Goal: Check status

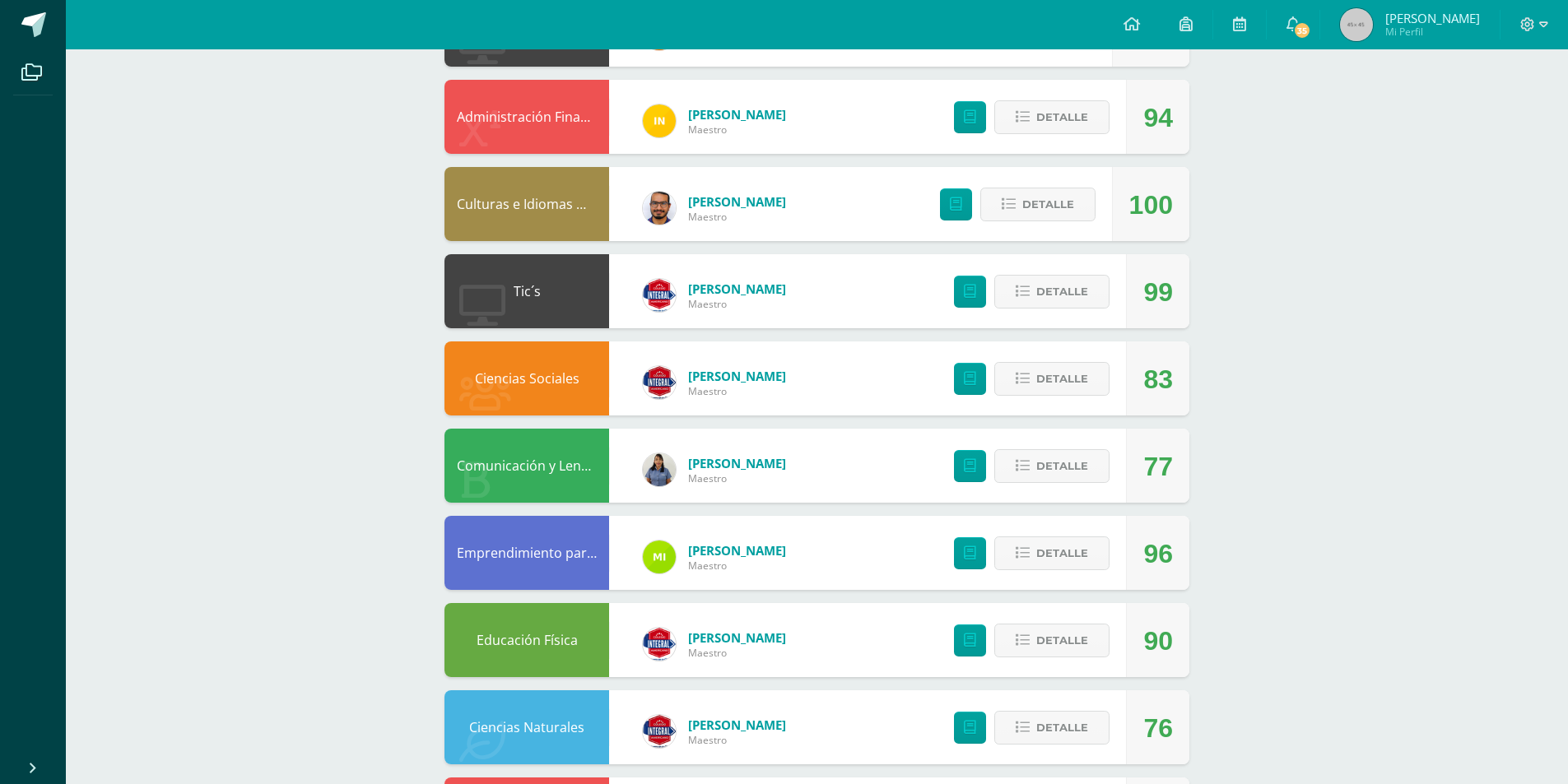
scroll to position [473, 0]
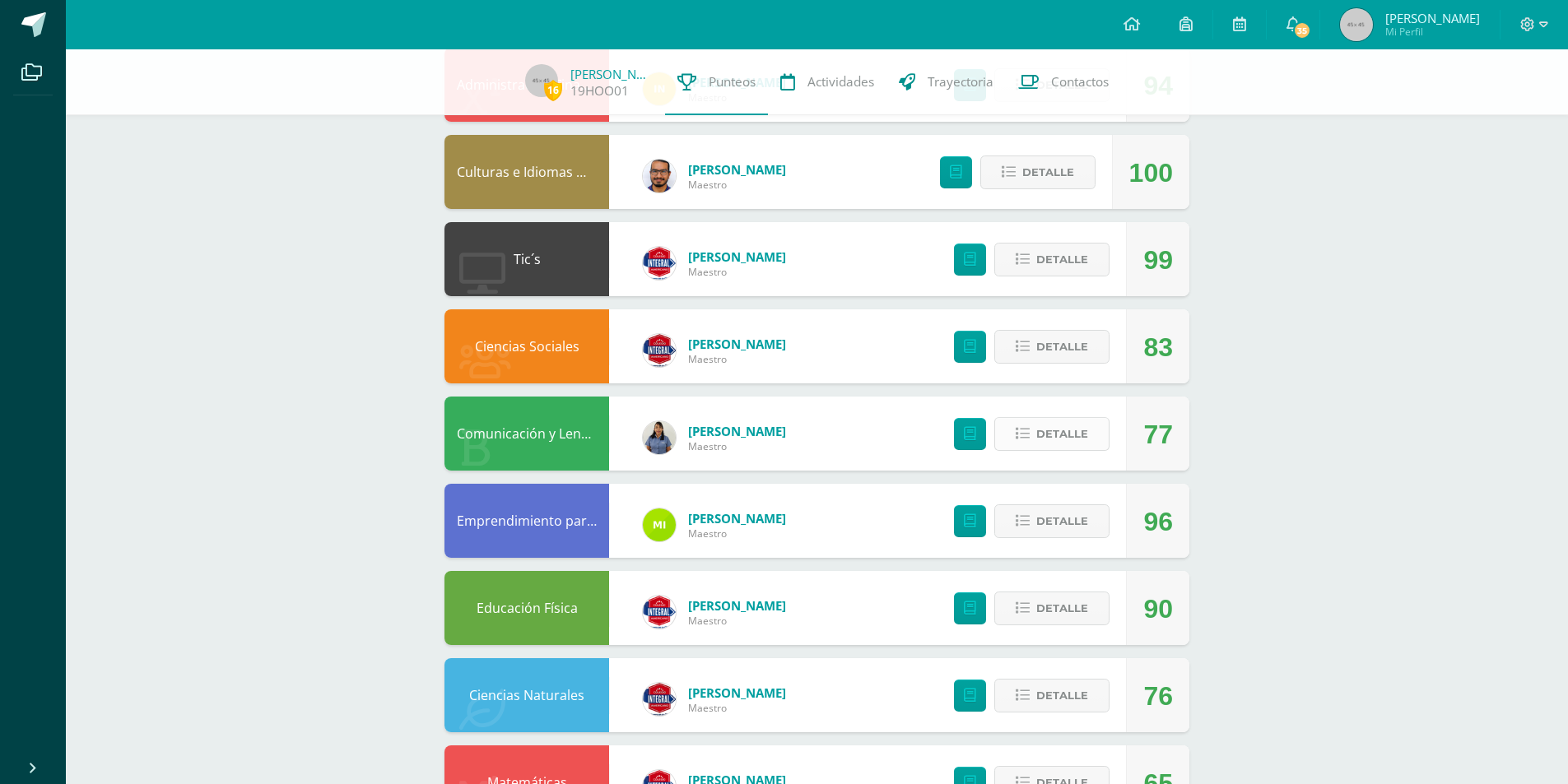
click at [828, 438] on icon at bounding box center [1022, 434] width 14 height 14
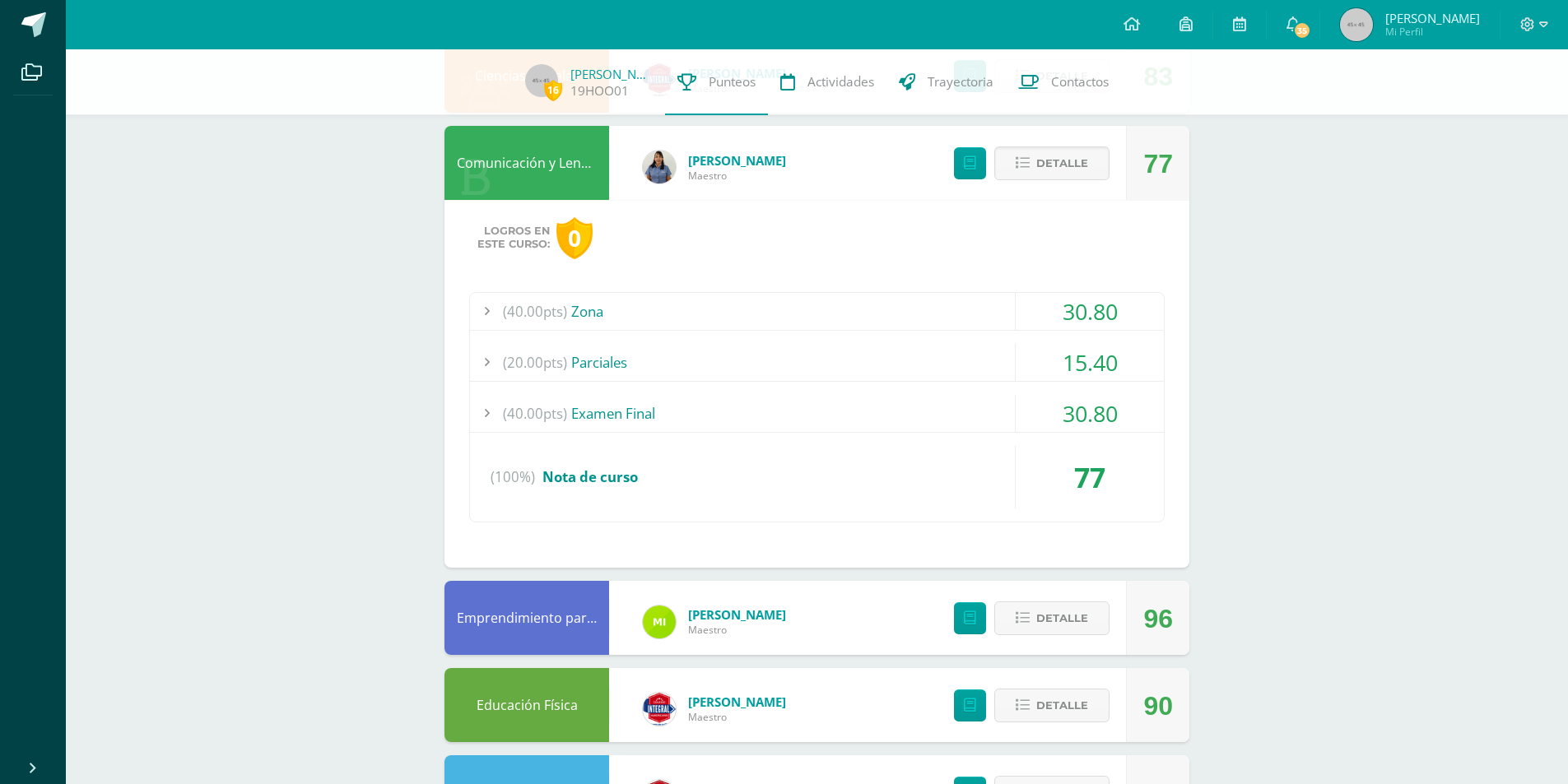
scroll to position [617, 0]
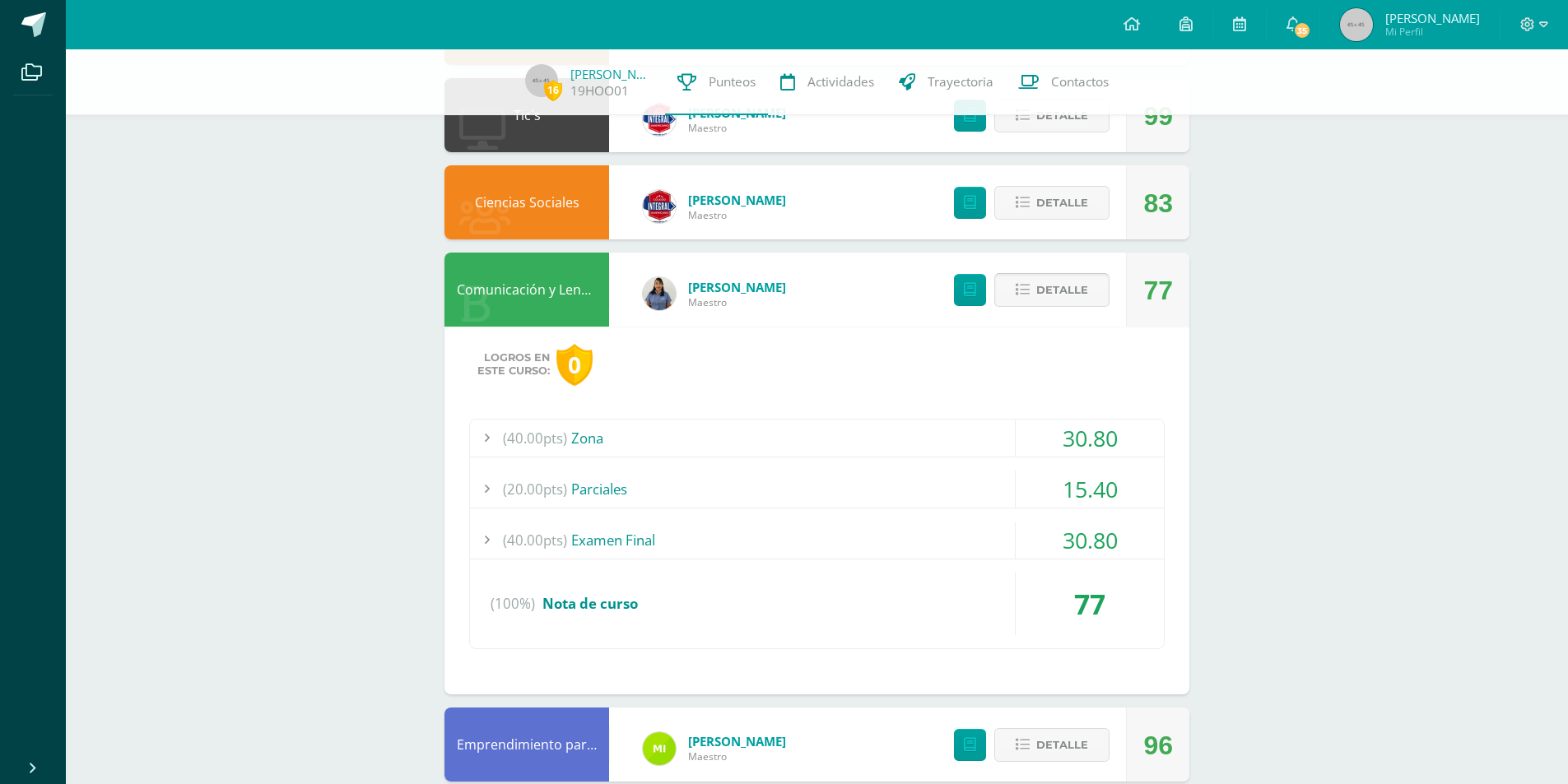
click at [828, 302] on span "Detalle" at bounding box center [1062, 290] width 51 height 30
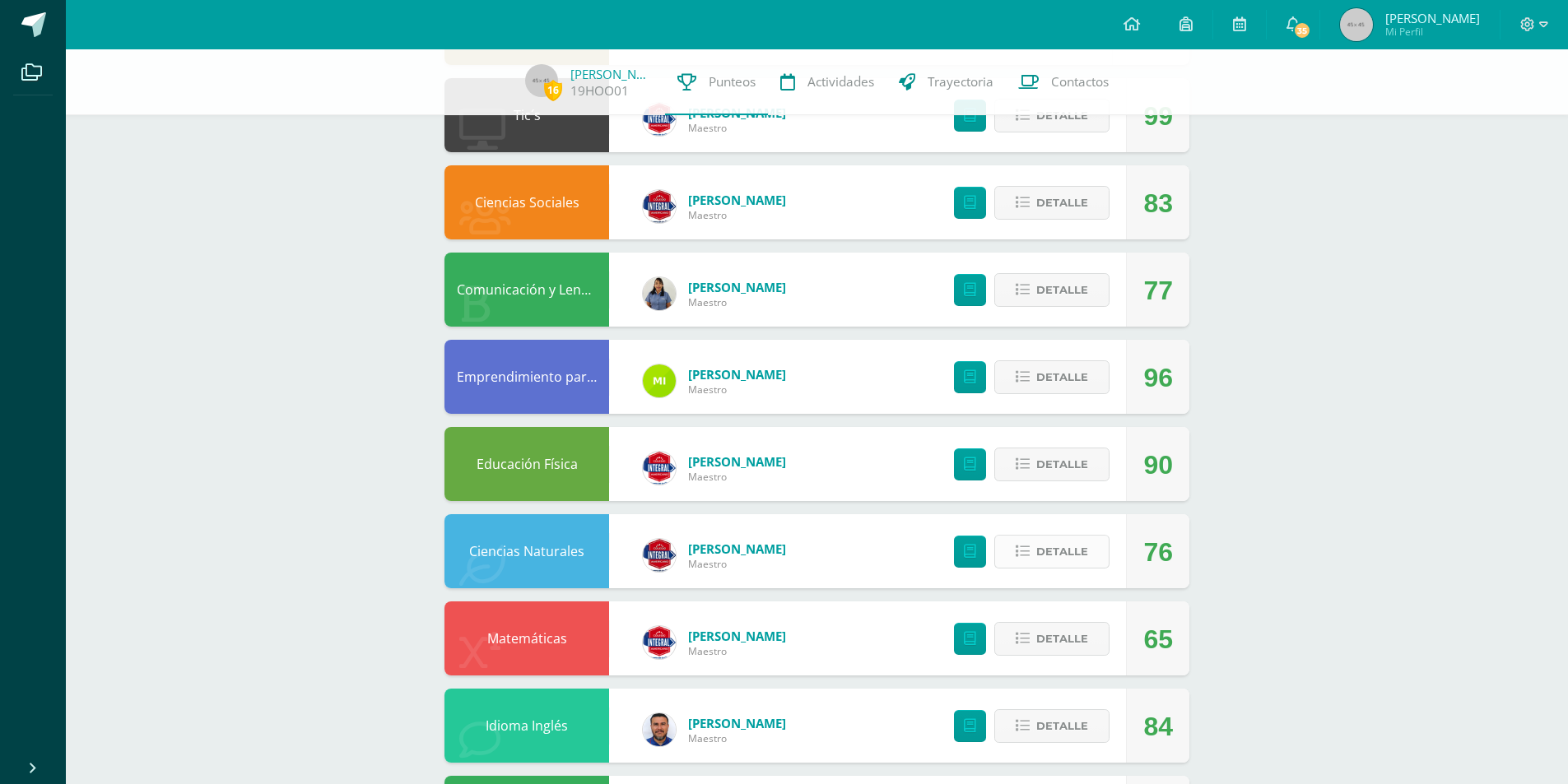
click at [828, 505] on span "Detalle" at bounding box center [1062, 552] width 51 height 30
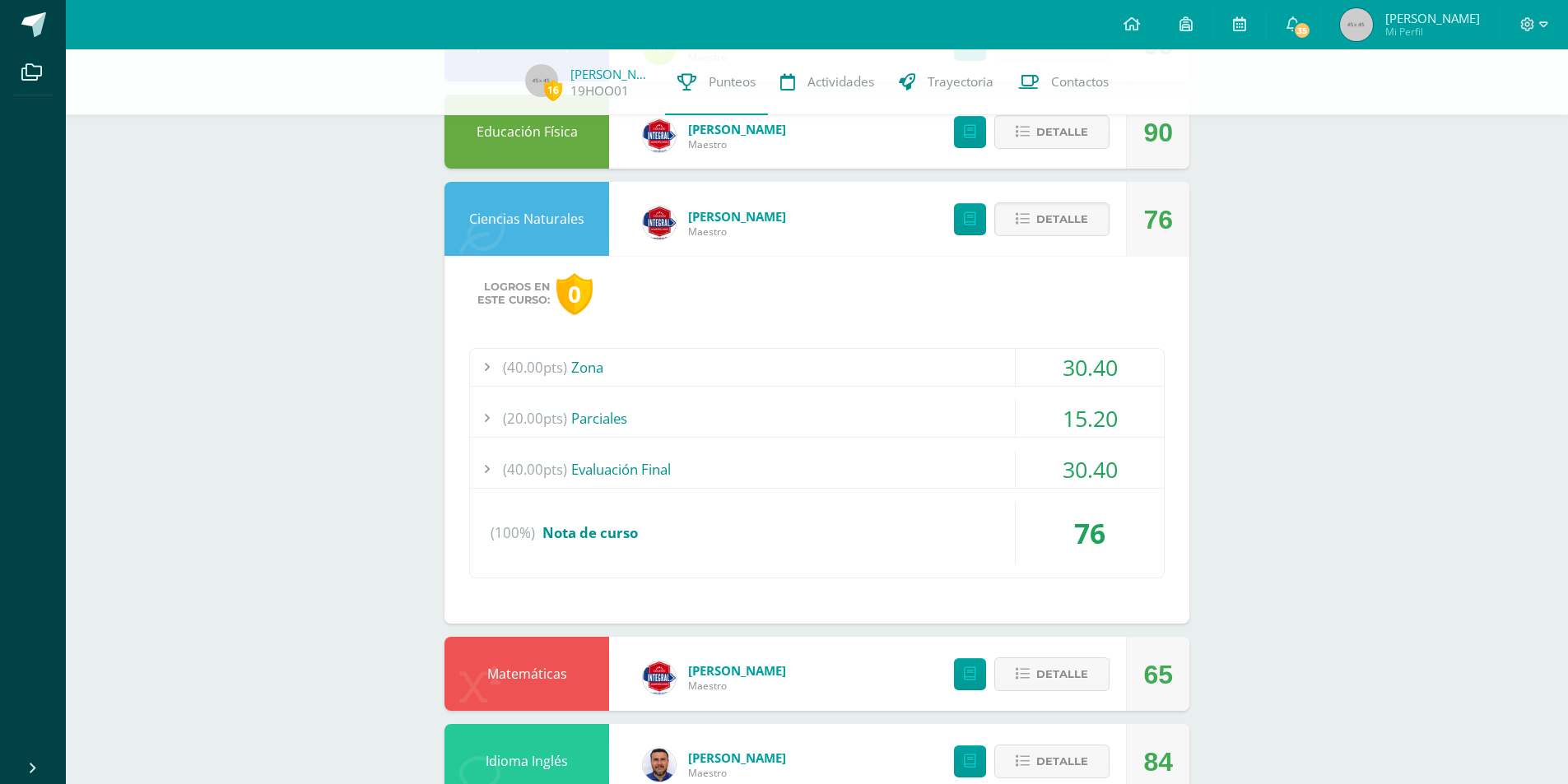
scroll to position [1008, 0]
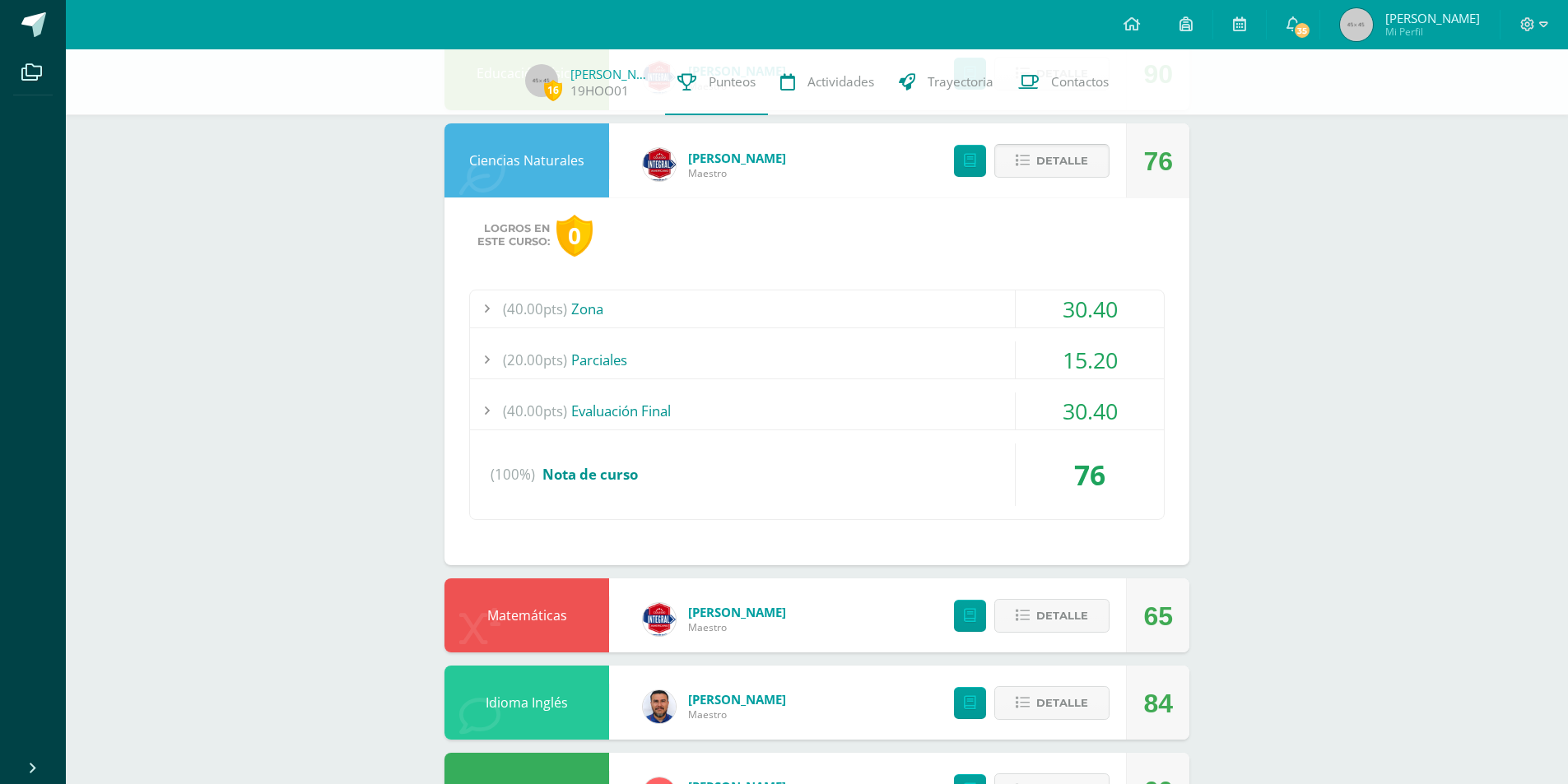
click at [828, 160] on button "Detalle" at bounding box center [1051, 160] width 115 height 33
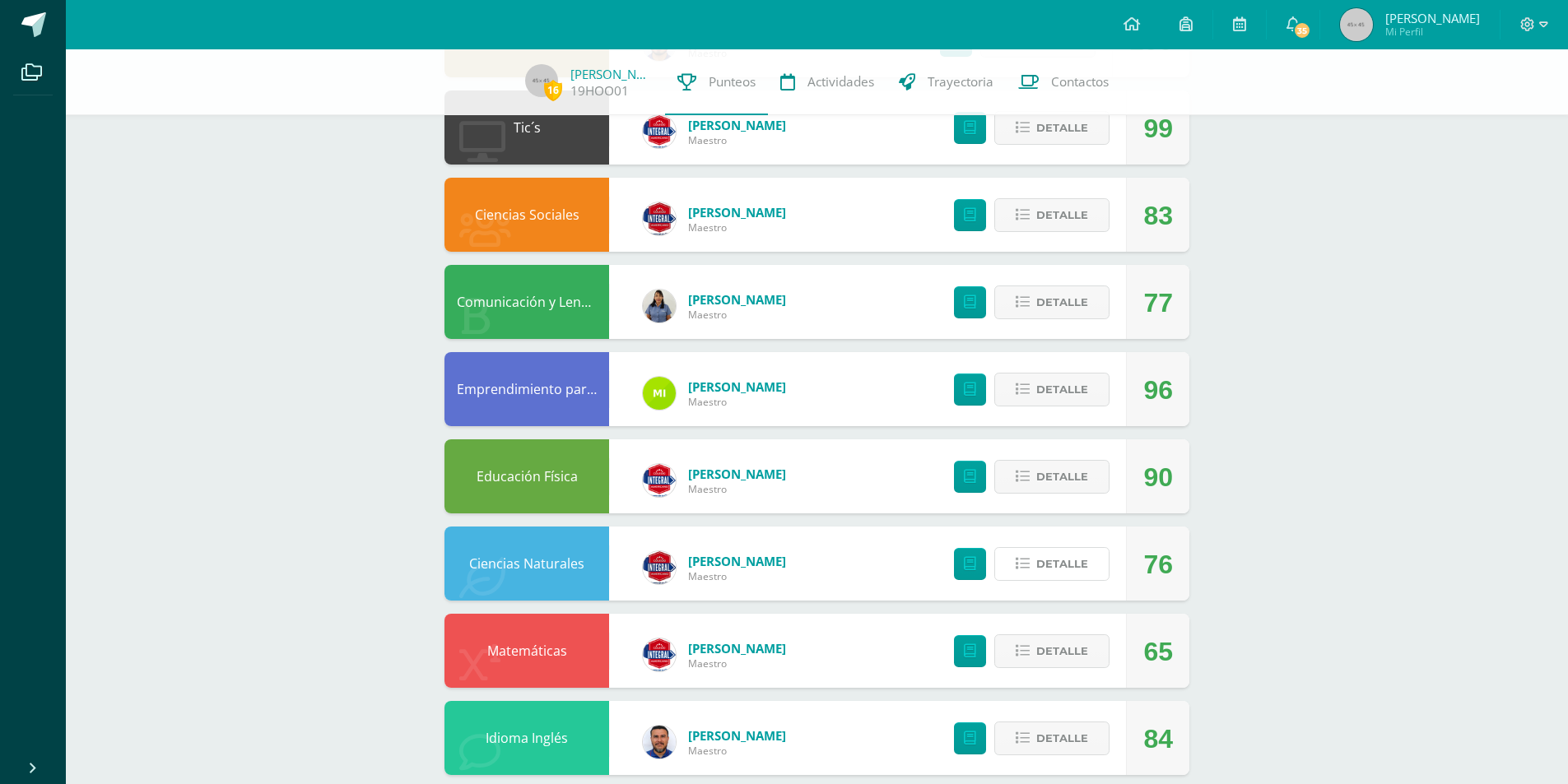
scroll to position [572, 0]
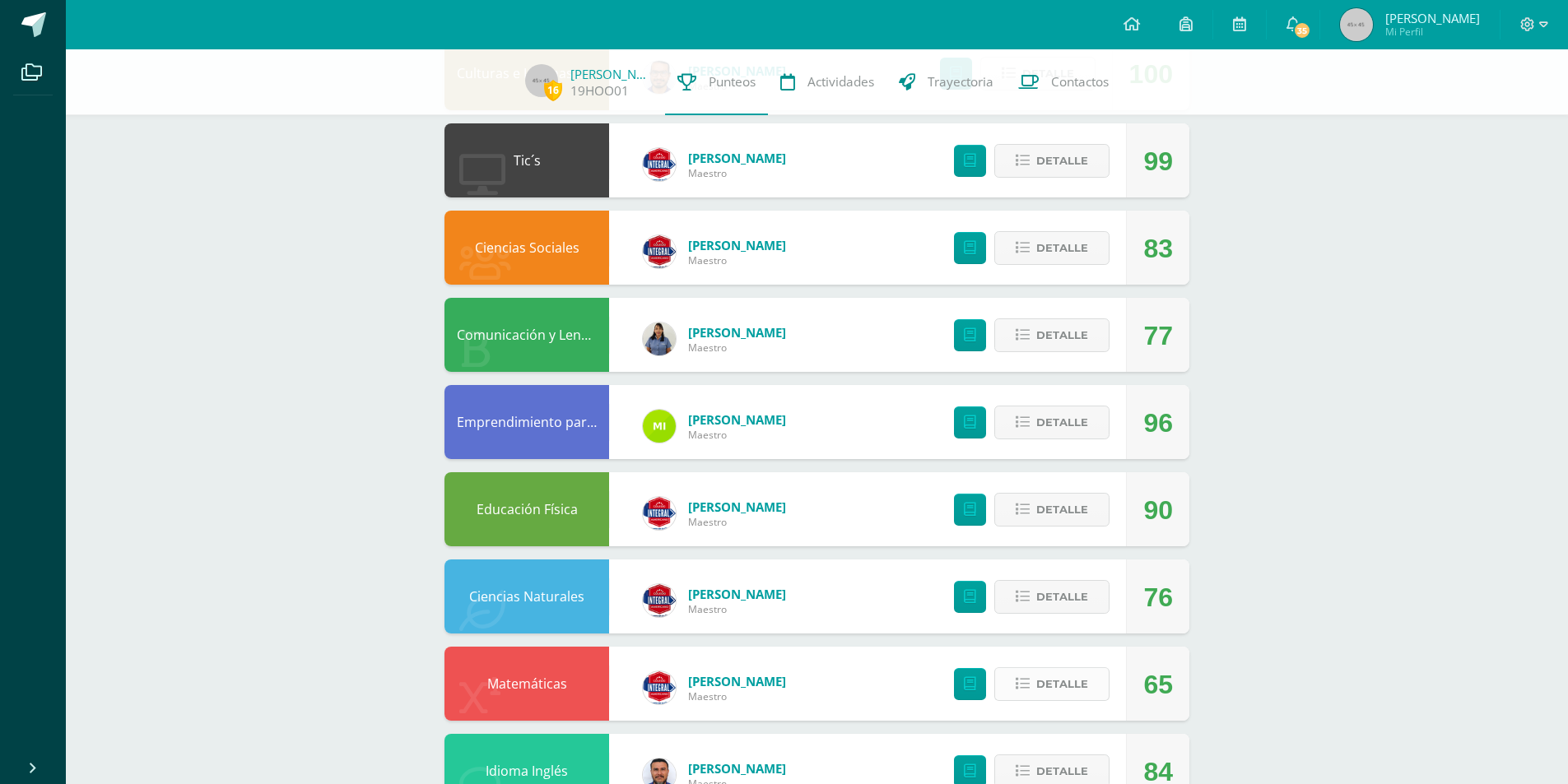
click at [828, 505] on span "Detalle" at bounding box center [1062, 684] width 51 height 30
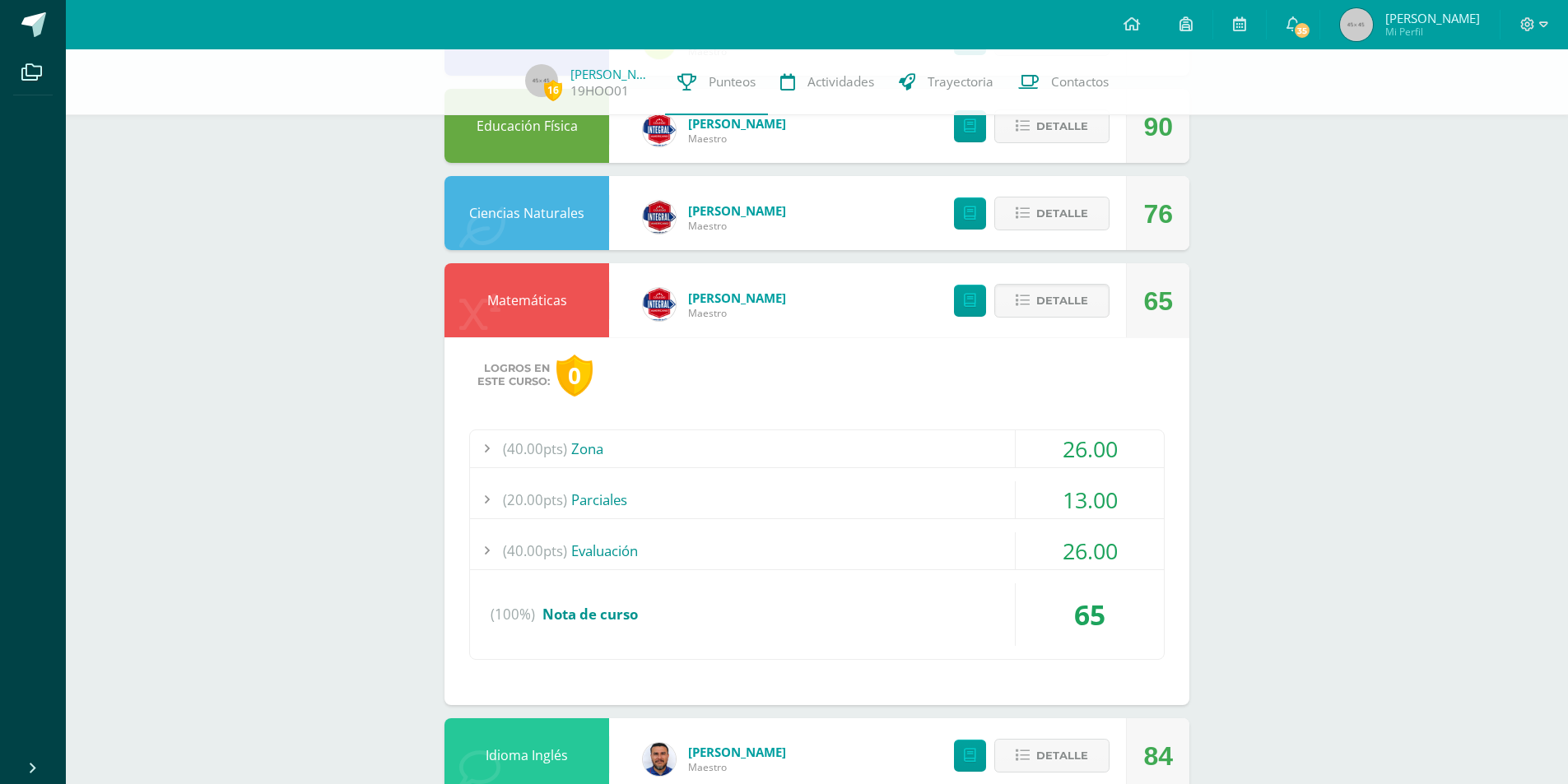
scroll to position [964, 0]
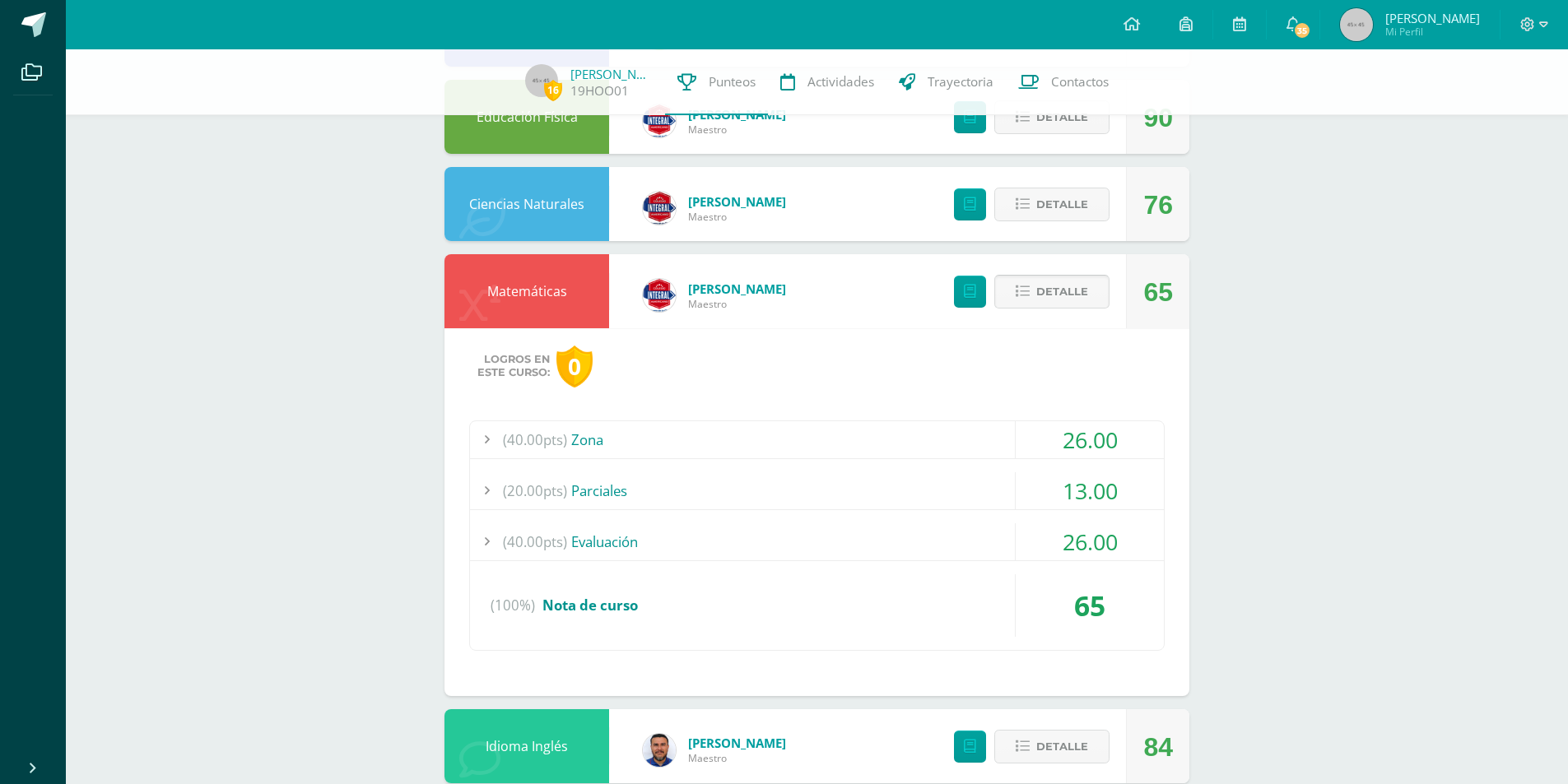
click at [828, 302] on span "Detalle" at bounding box center [1062, 291] width 51 height 30
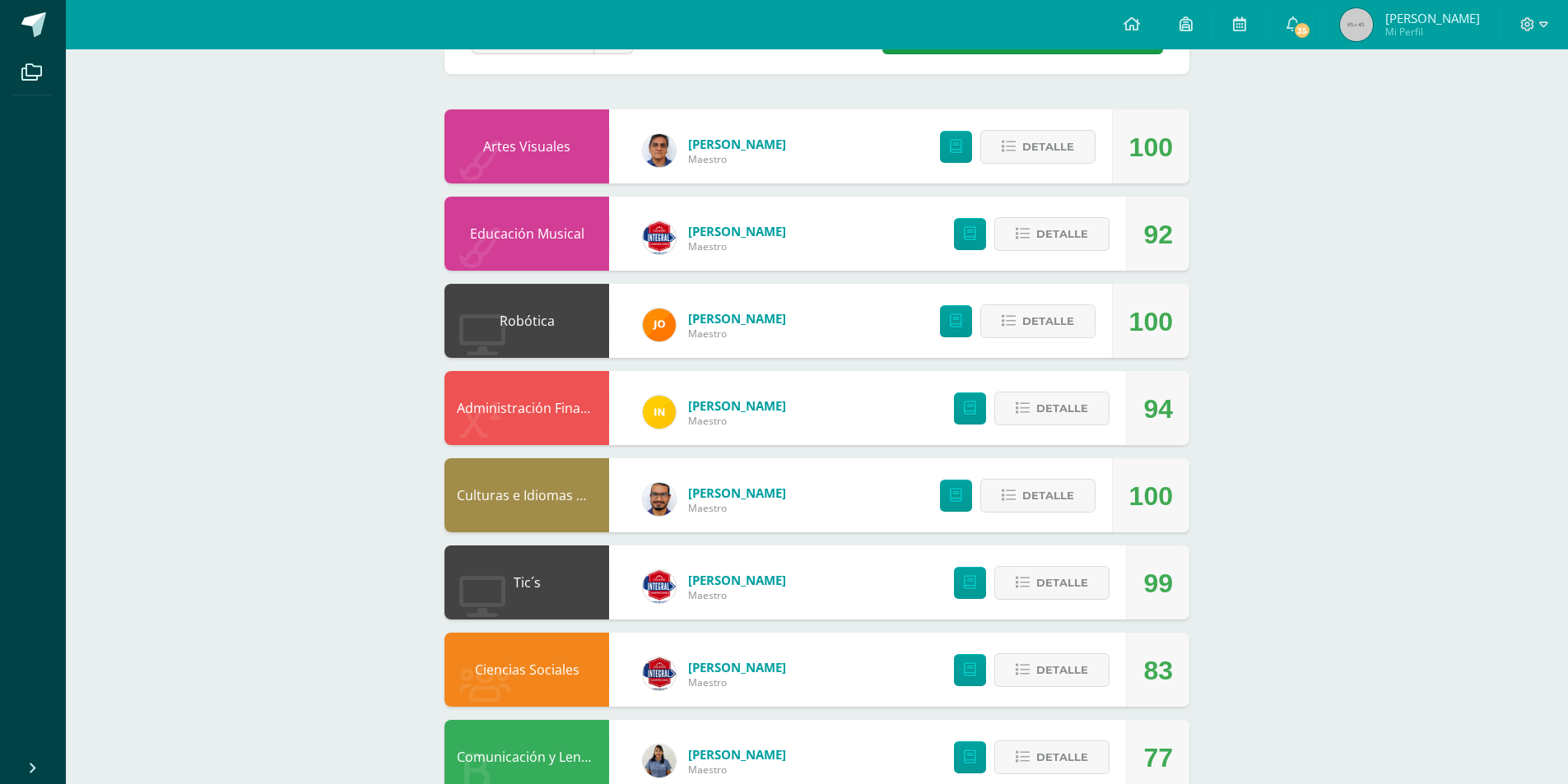
scroll to position [0, 0]
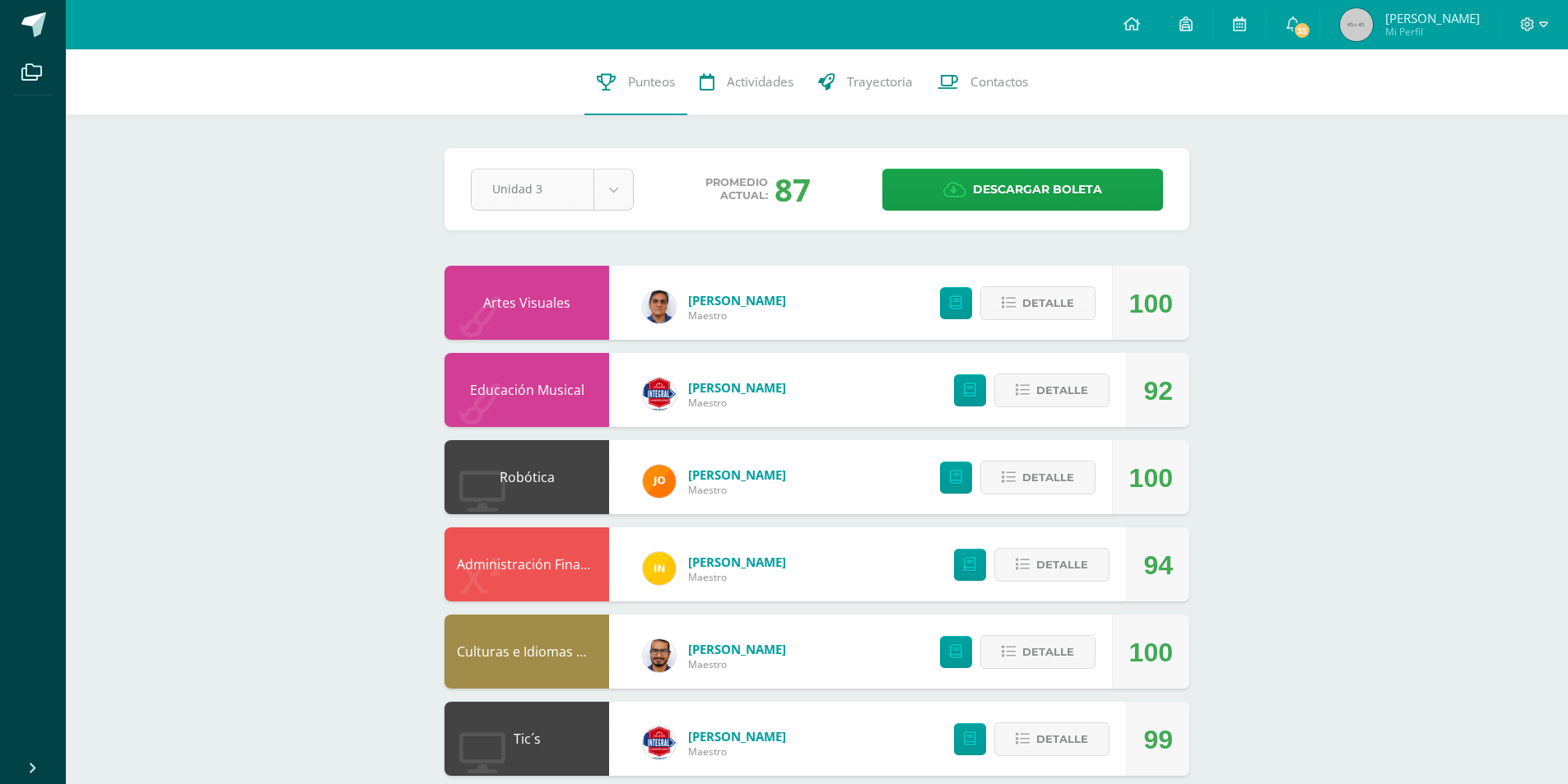
click at [533, 188] on body "Archivos Cerrar panel Configuración Cerrar sesión Helen Margarita Mi Perfil 35 …" at bounding box center [784, 753] width 1568 height 1506
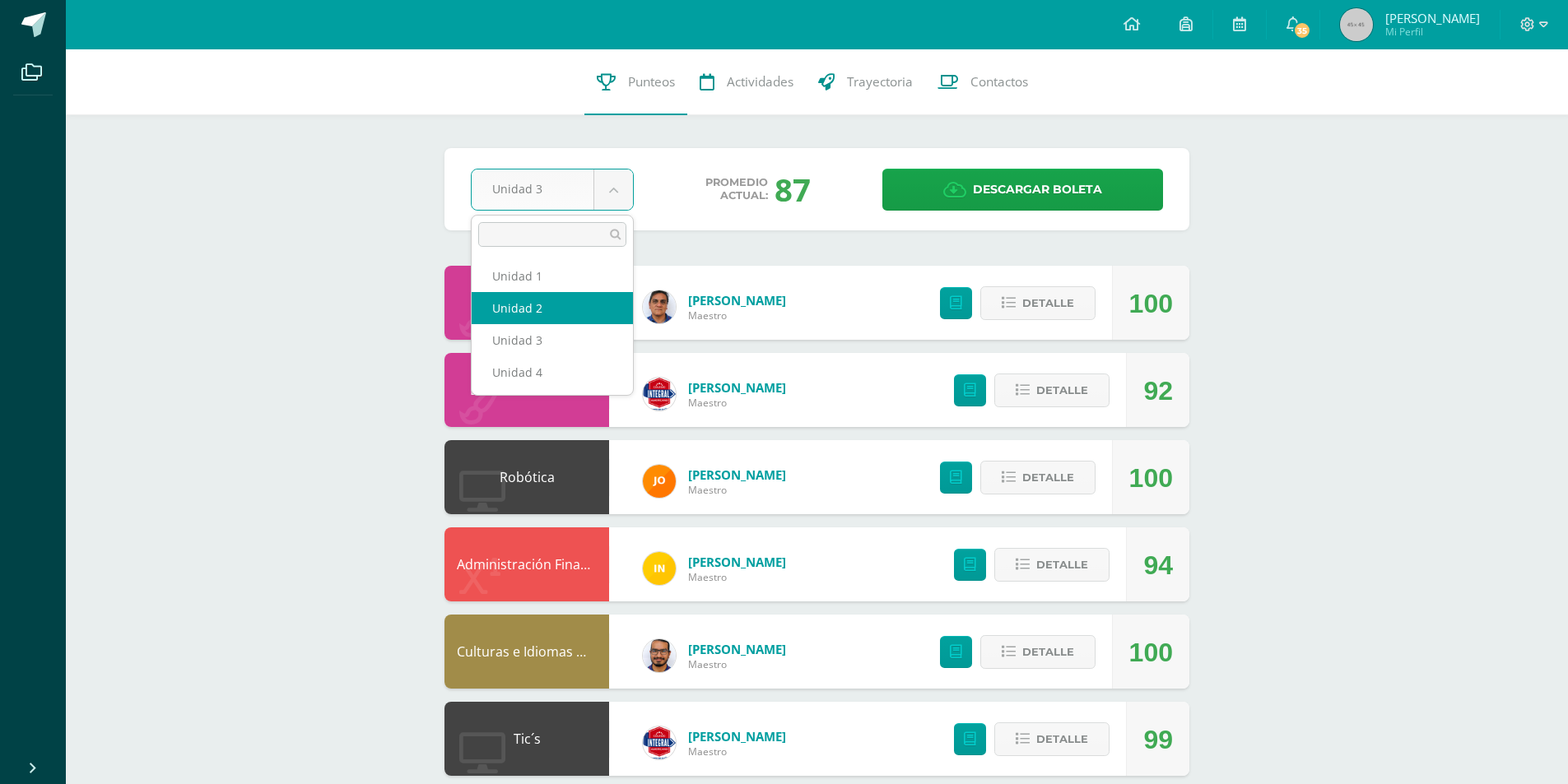
select select "Unidad 2"
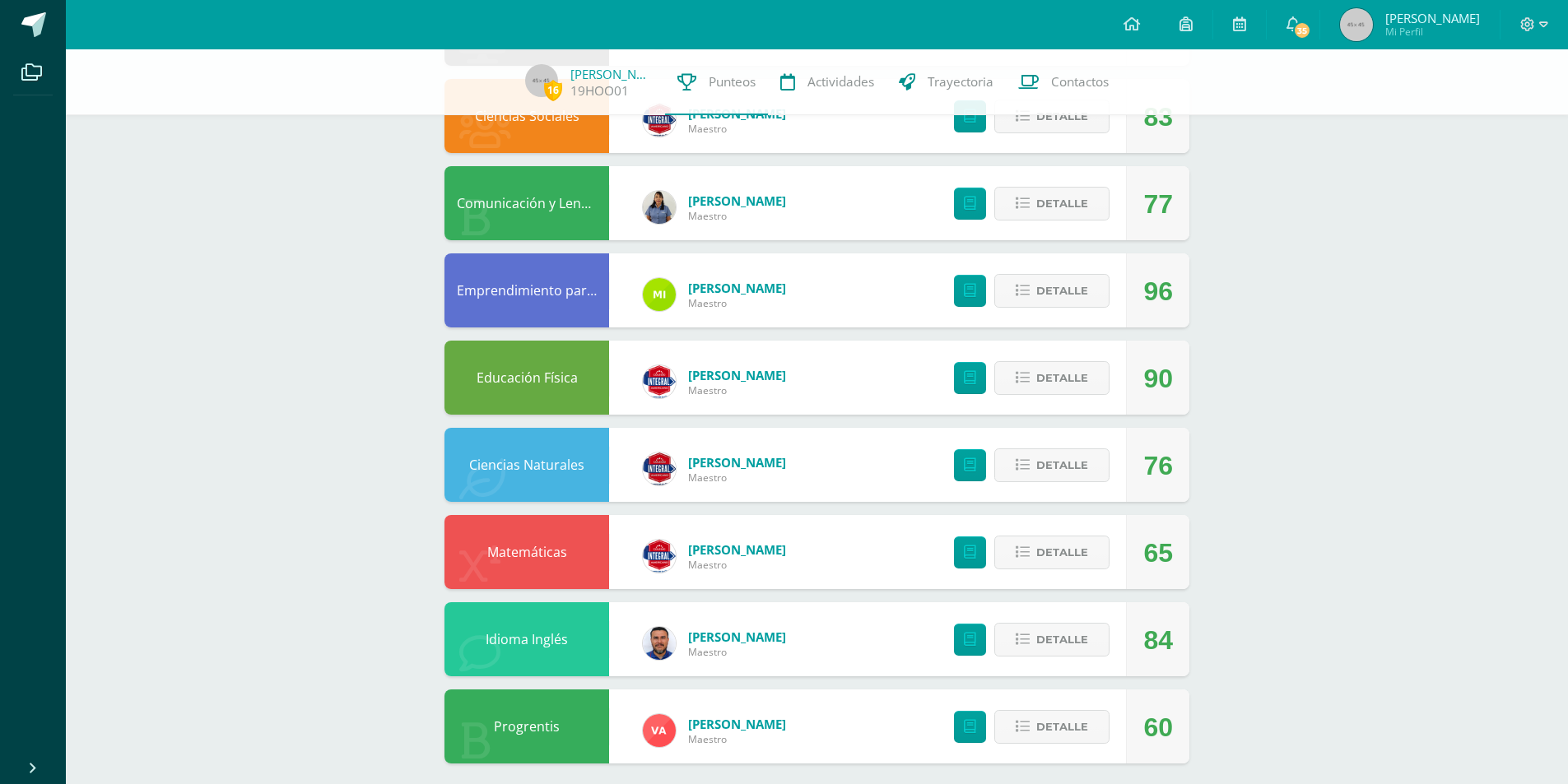
scroll to position [715, 0]
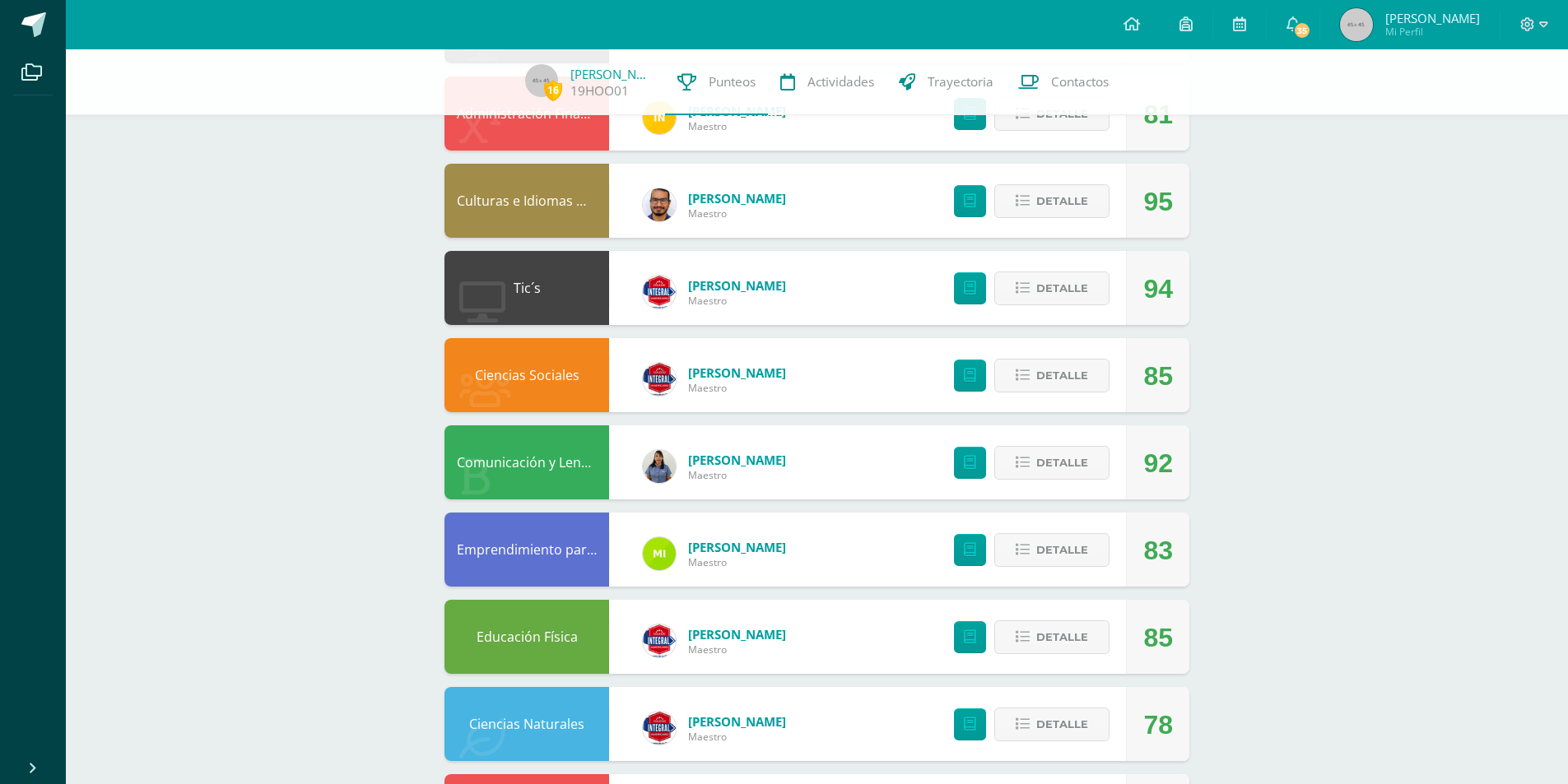
scroll to position [715, 0]
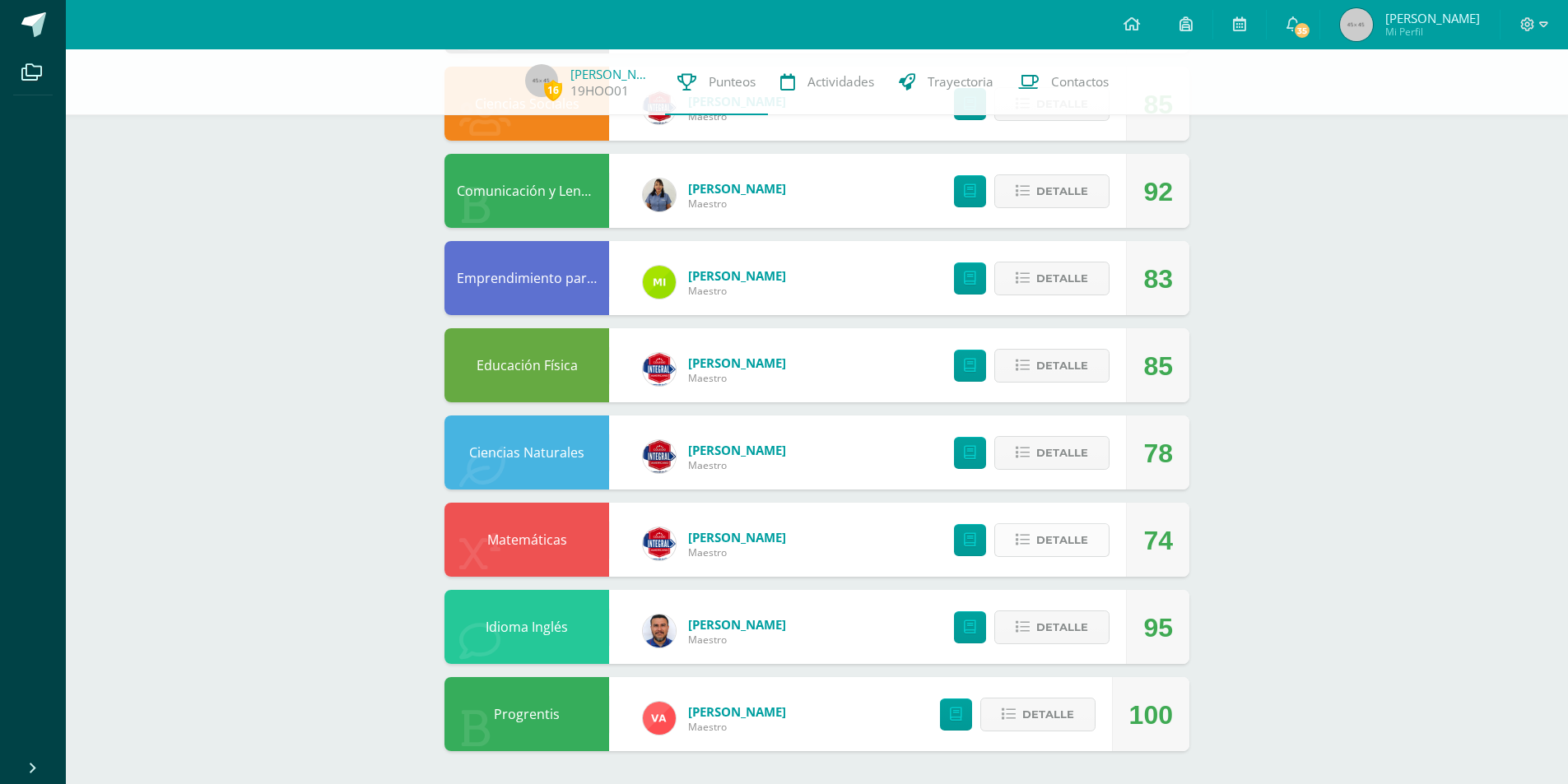
click at [1083, 542] on span "Detalle" at bounding box center [1062, 540] width 51 height 30
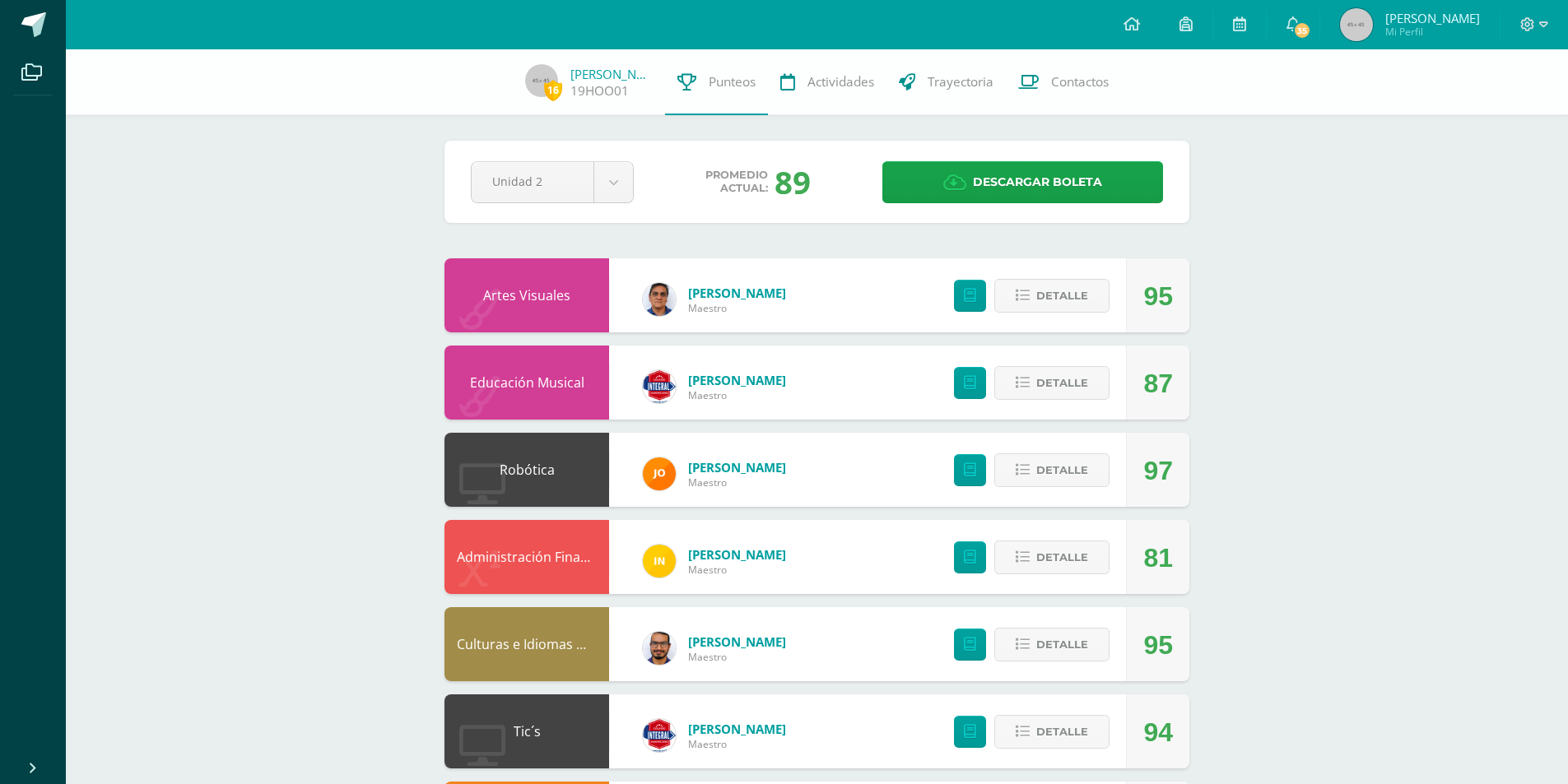
scroll to position [0, 0]
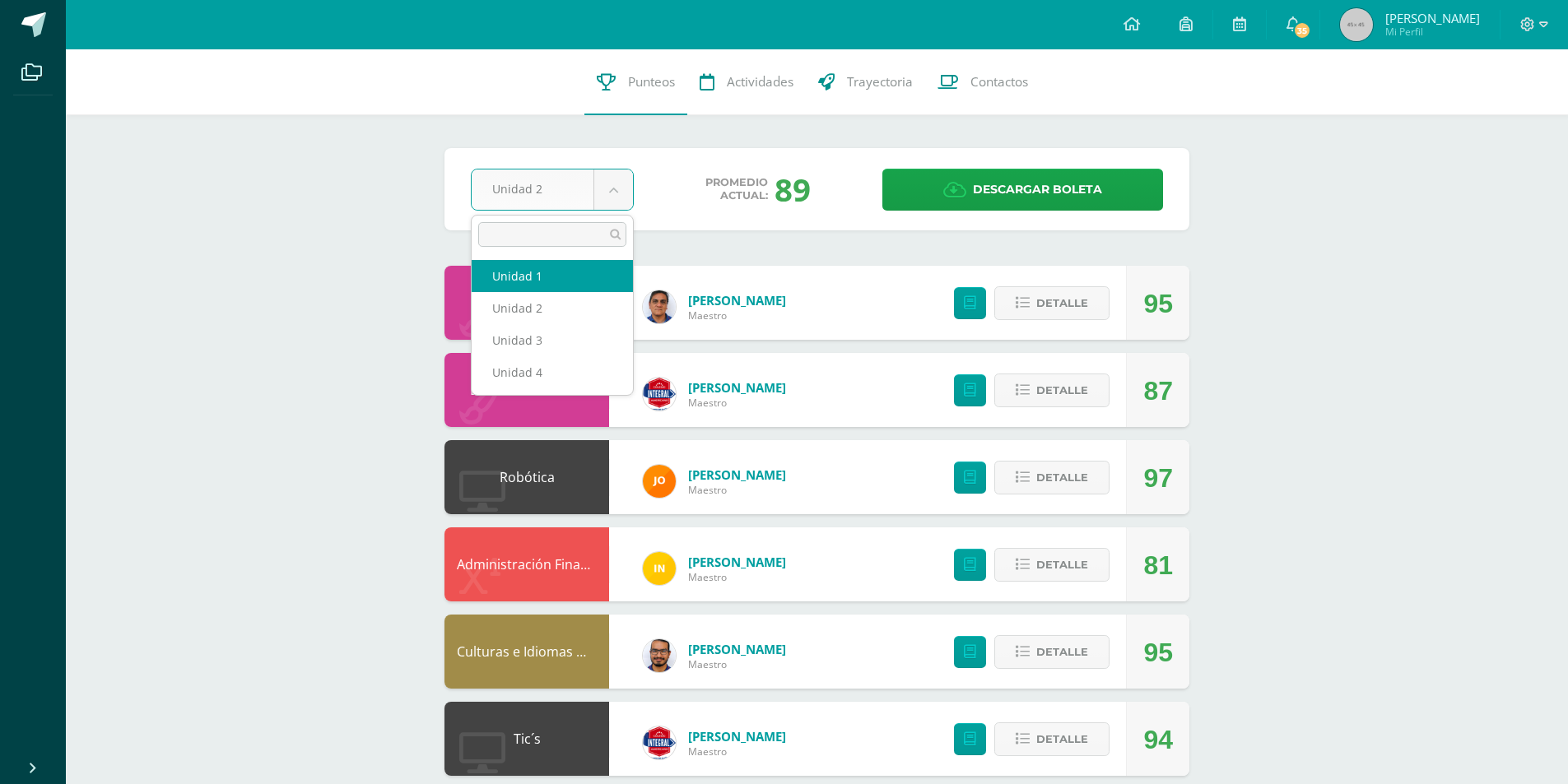
select select "Unidad 1"
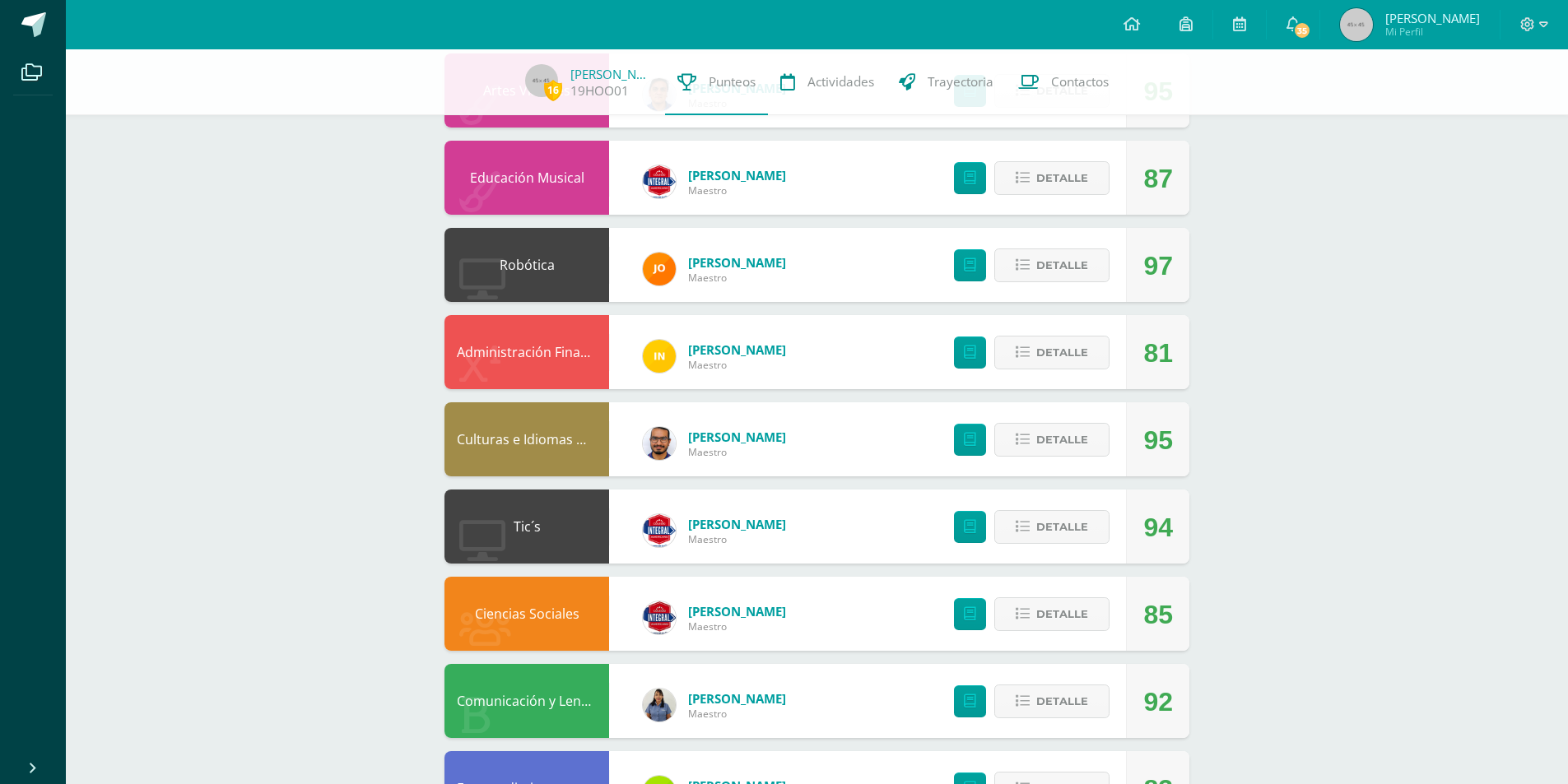
scroll to position [208, 0]
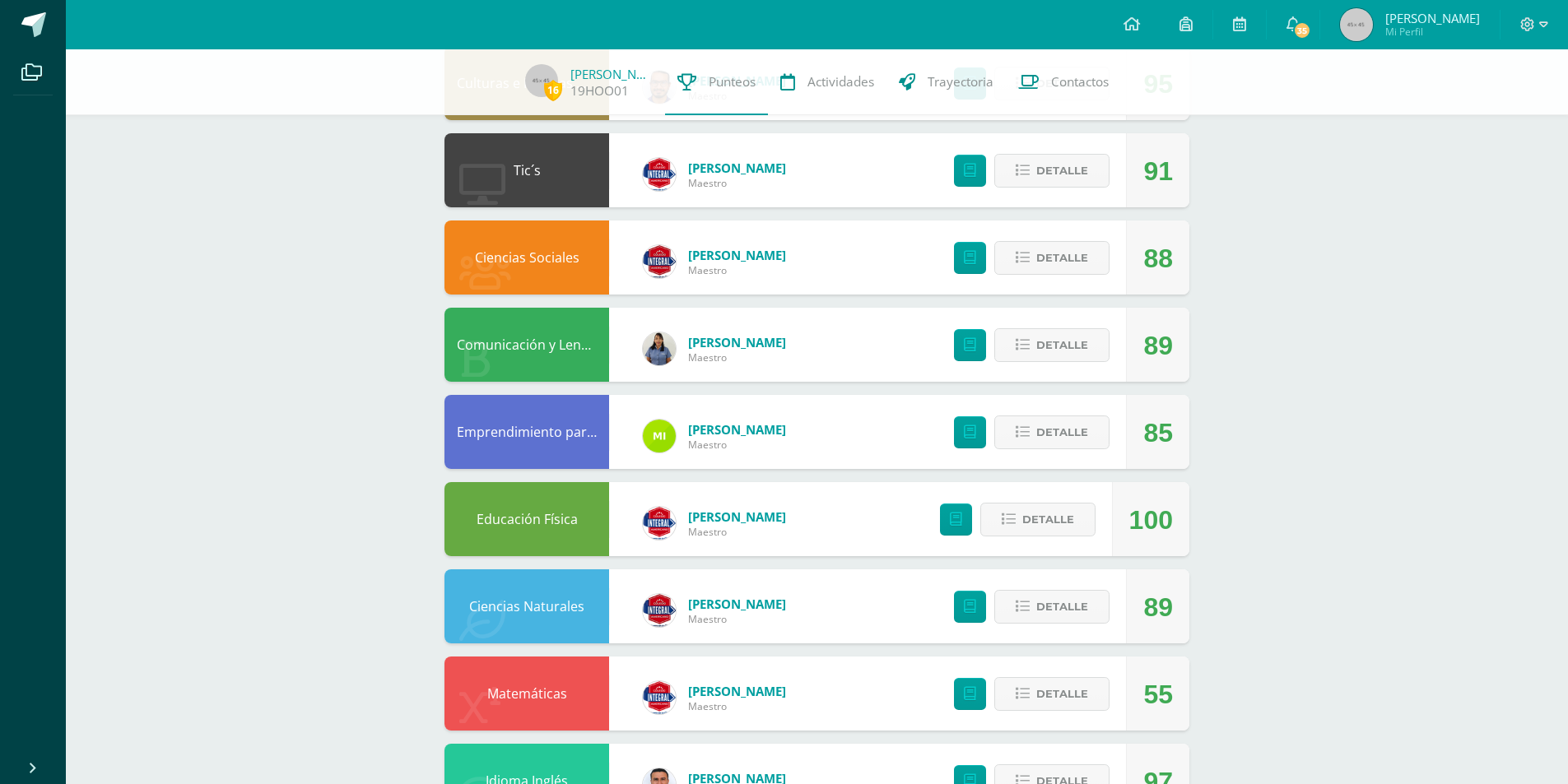
scroll to position [715, 0]
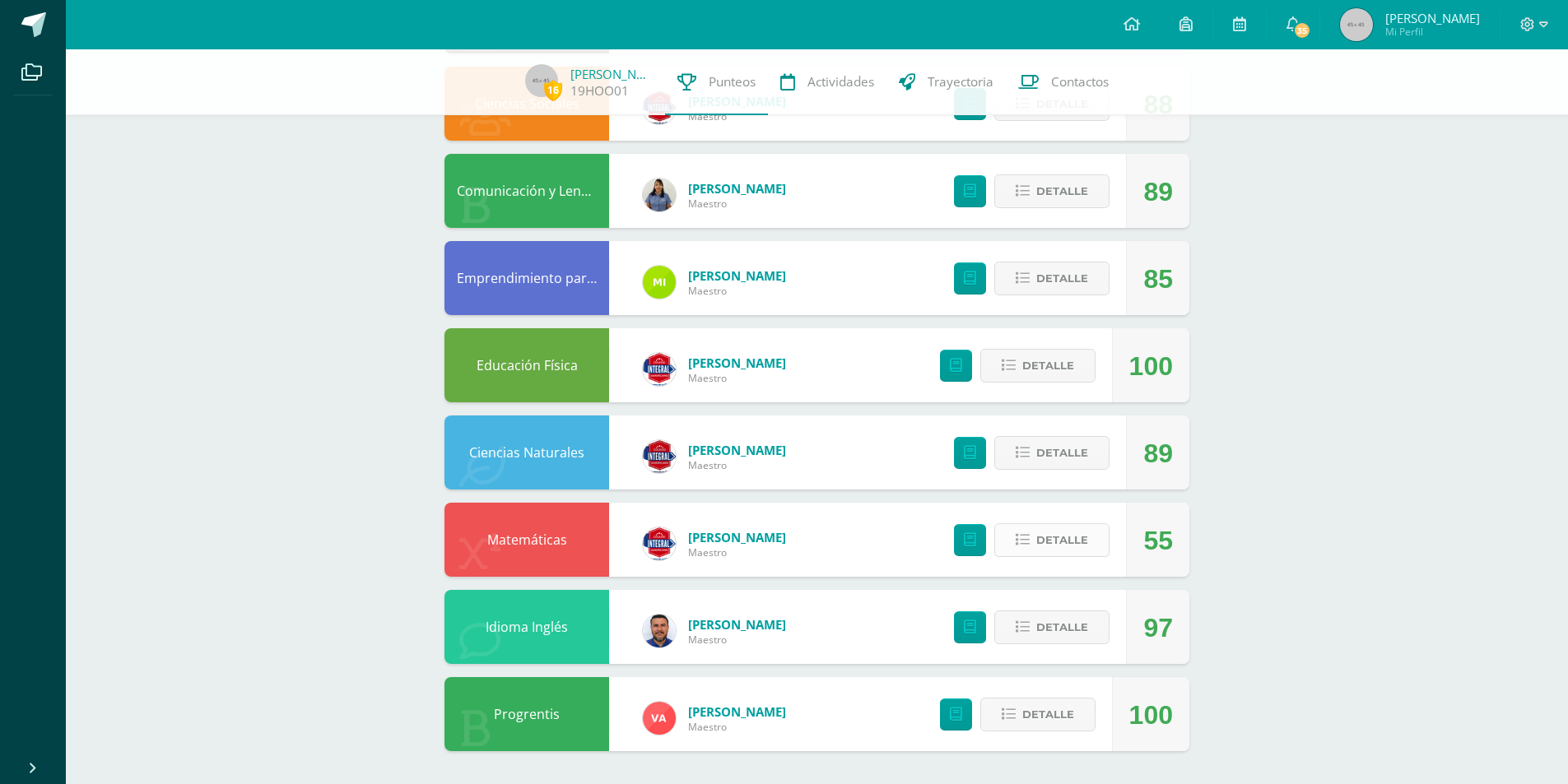
click at [1048, 543] on span "Detalle" at bounding box center [1062, 540] width 51 height 30
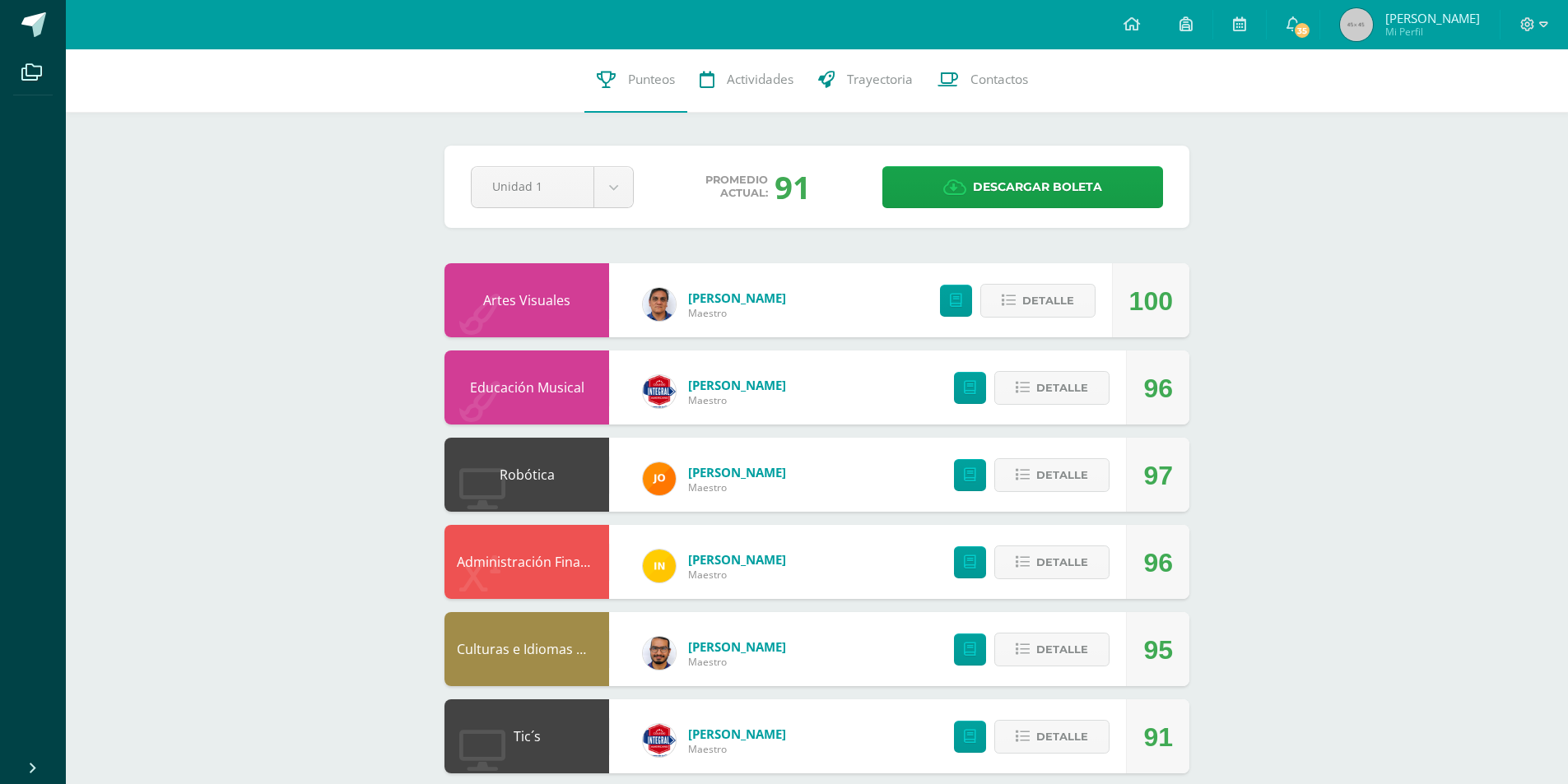
scroll to position [0, 0]
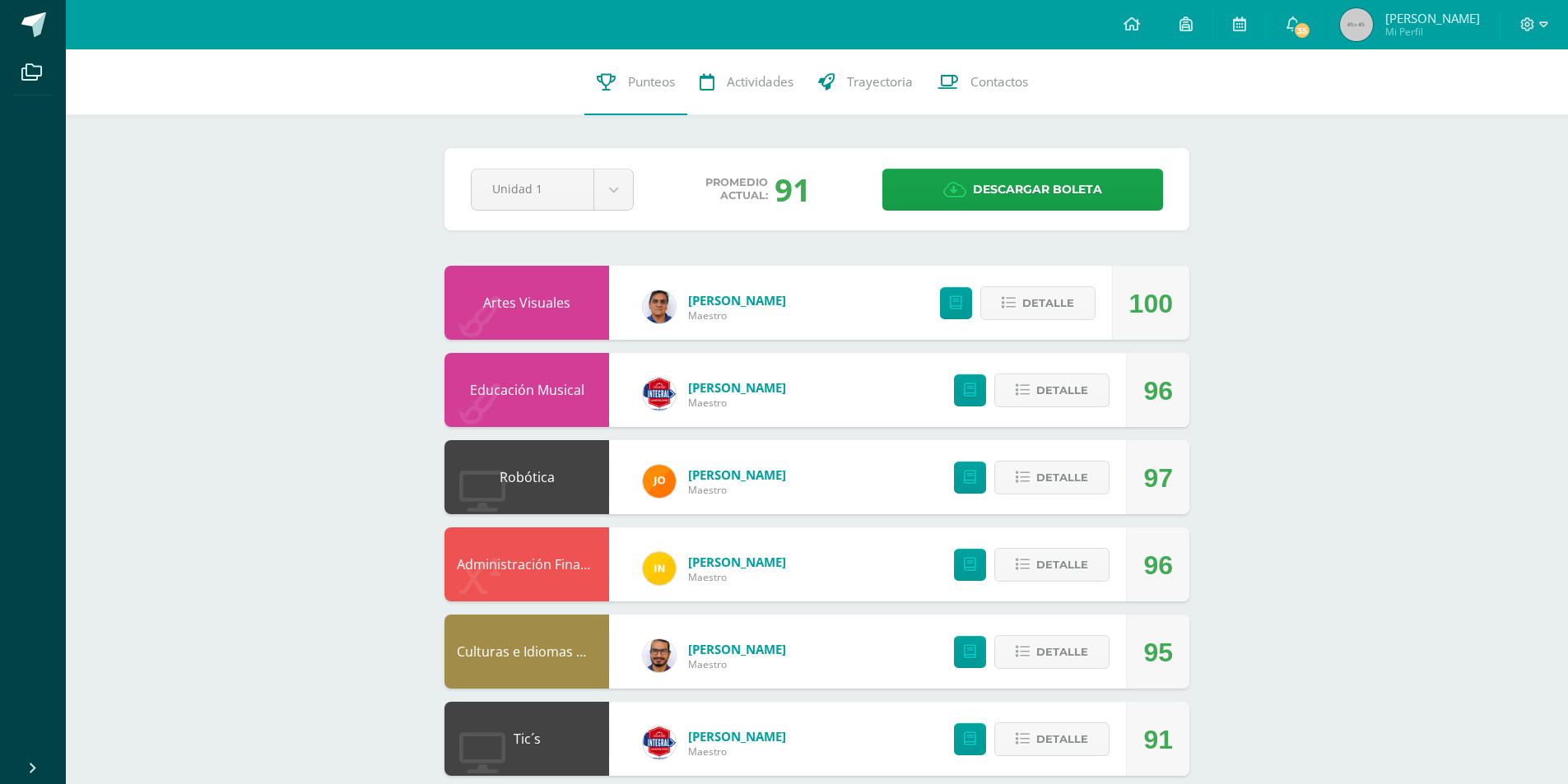
click at [1399, 29] on span "Mi Perfil" at bounding box center [1432, 31] width 94 height 14
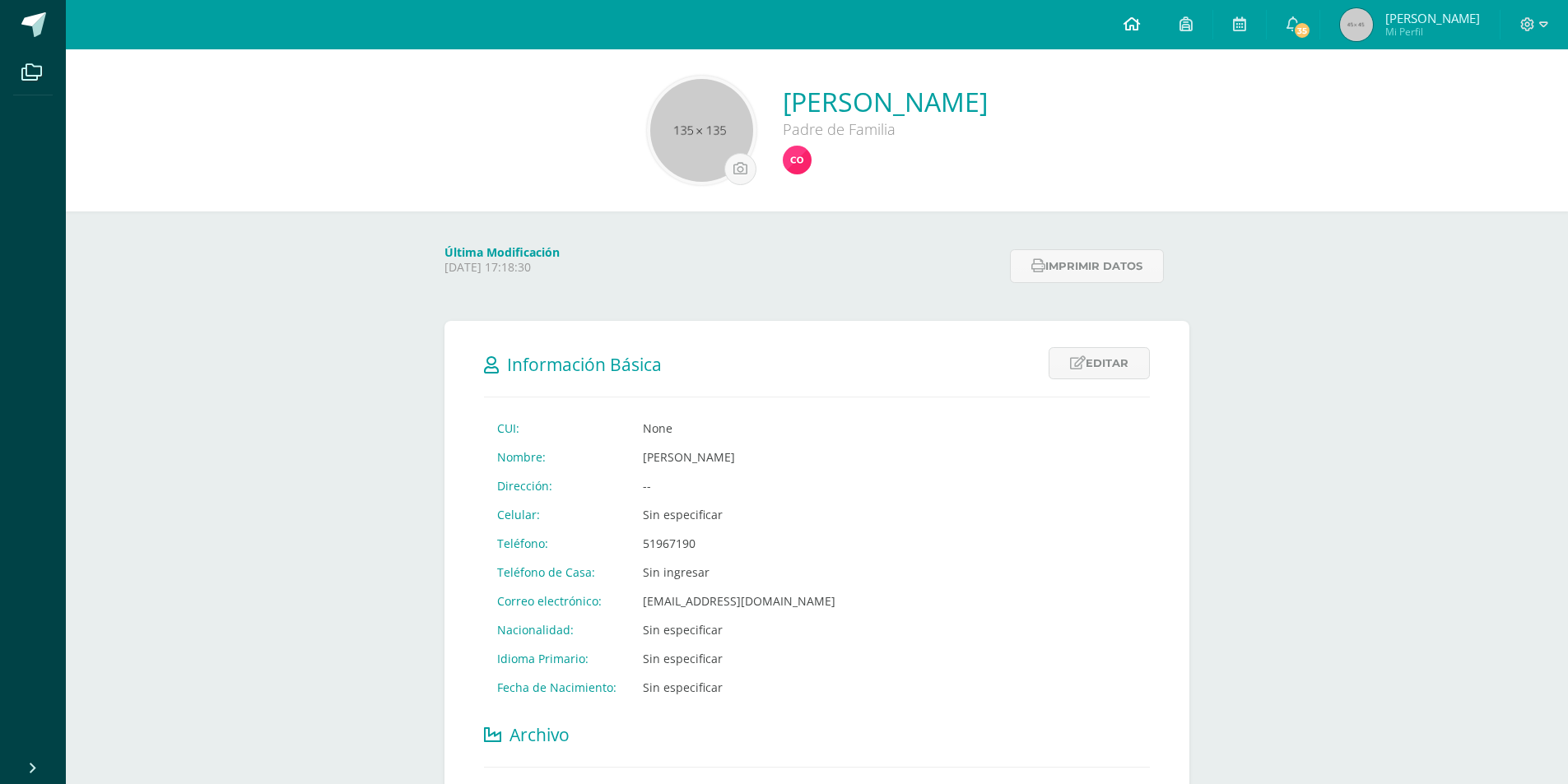
click at [1132, 25] on icon at bounding box center [1131, 24] width 16 height 15
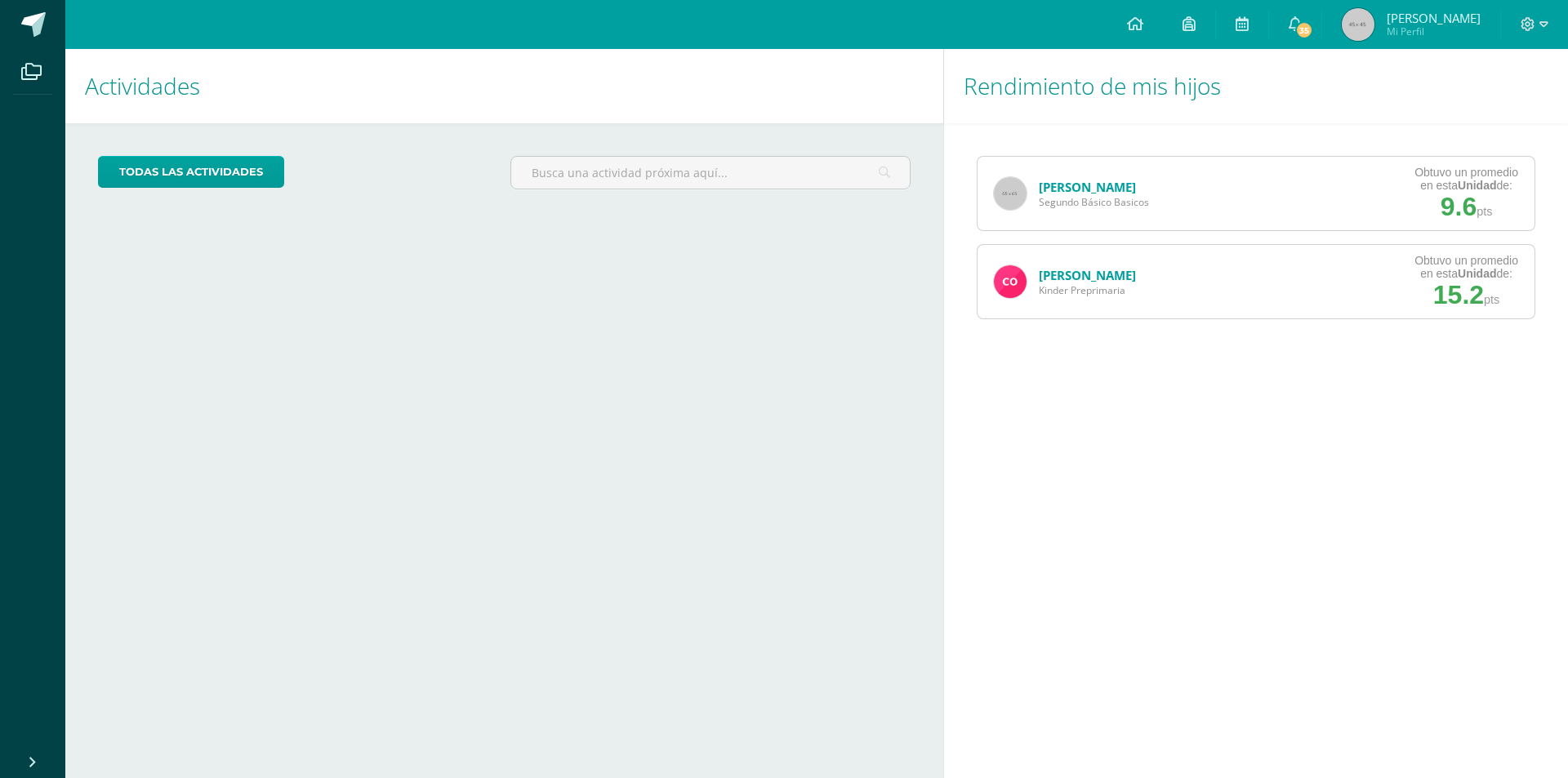
click at [1077, 275] on link "[PERSON_NAME]" at bounding box center [1087, 275] width 97 height 16
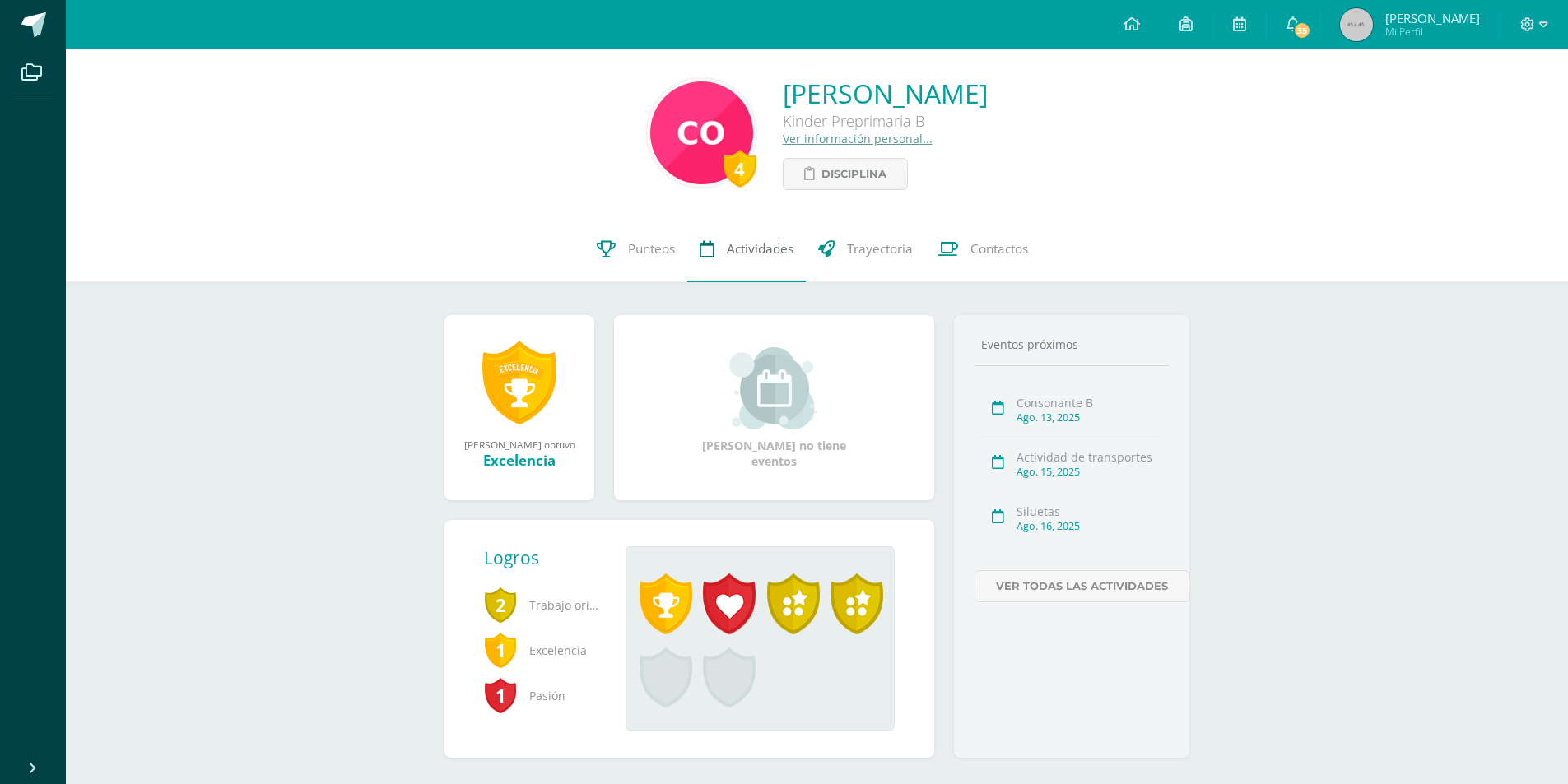
click at [753, 247] on span "Actividades" at bounding box center [760, 248] width 67 height 17
